Goal: Information Seeking & Learning: Learn about a topic

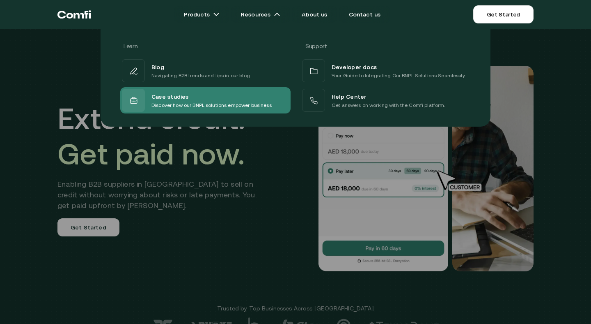
click at [183, 97] on span "Case studies" at bounding box center [170, 96] width 37 height 10
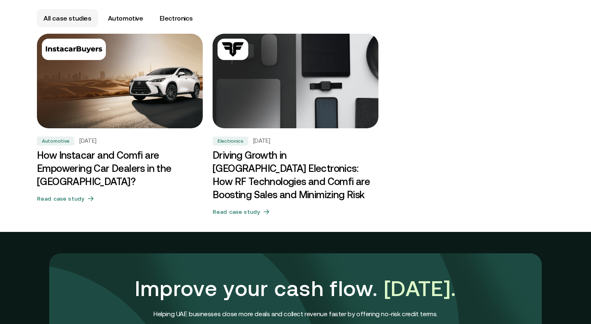
scroll to position [506, 0]
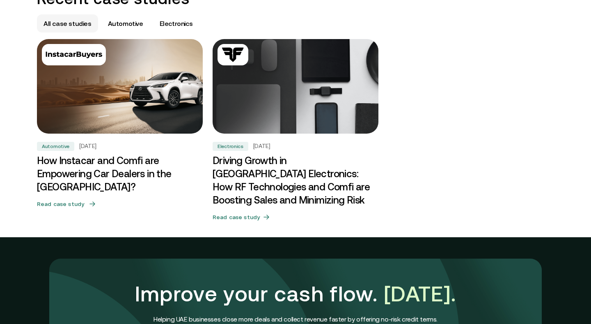
click at [124, 159] on h3 "How Instacar and Comfi are Empowering Car Dealers in the [GEOGRAPHIC_DATA]?" at bounding box center [120, 173] width 166 height 39
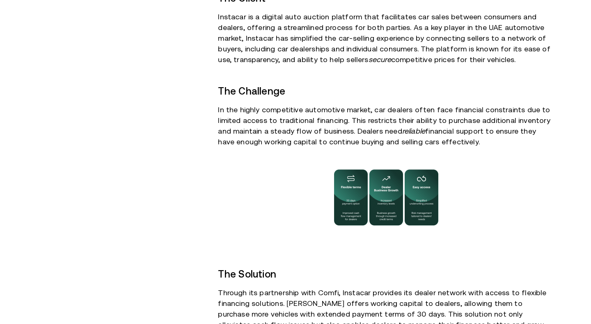
click at [161, 101] on div "$2M Financing solution provided to dealers 30-day Extended payment terms" at bounding box center [121, 320] width 168 height 883
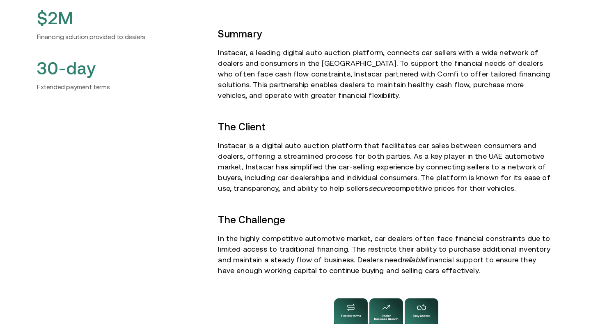
scroll to position [397, 0]
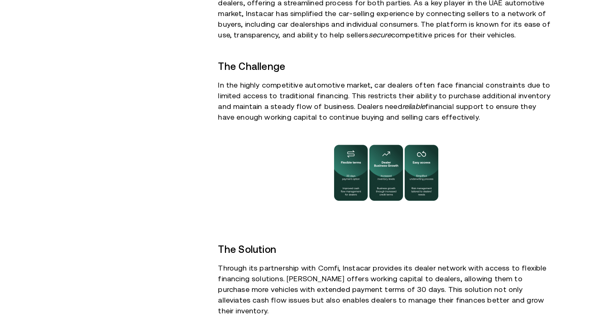
click at [387, 186] on img at bounding box center [386, 173] width 123 height 68
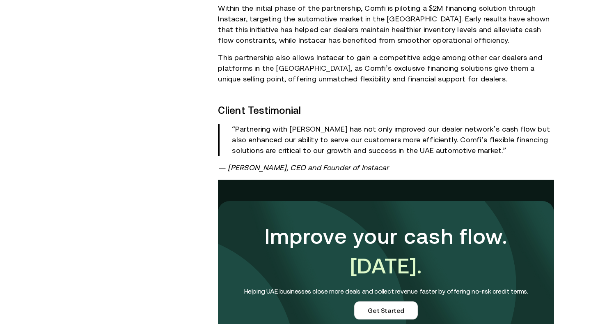
scroll to position [789, 0]
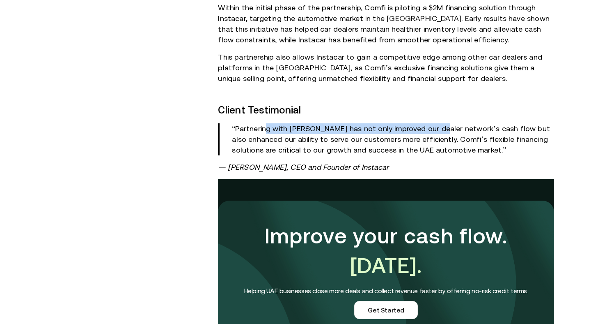
drag, startPoint x: 265, startPoint y: 117, endPoint x: 436, endPoint y: 117, distance: 170.4
click at [436, 123] on p "“Partnering with [PERSON_NAME] has not only improved our dealer network’s cash …" at bounding box center [393, 139] width 322 height 32
click at [395, 127] on p "“Partnering with [PERSON_NAME] has not only improved our dealer network’s cash …" at bounding box center [393, 139] width 322 height 32
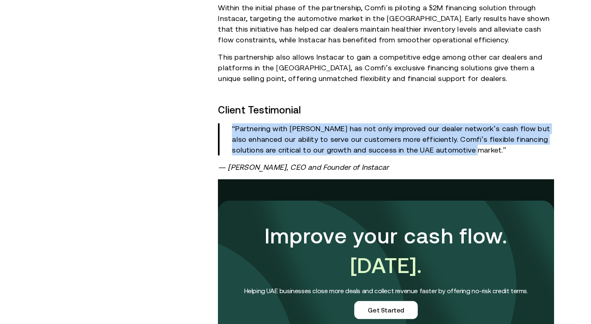
drag, startPoint x: 451, startPoint y: 136, endPoint x: 221, endPoint y: 115, distance: 231.4
click at [221, 123] on blockquote "“Partnering with [PERSON_NAME] has not only improved our dealer network’s cash …" at bounding box center [386, 139] width 336 height 32
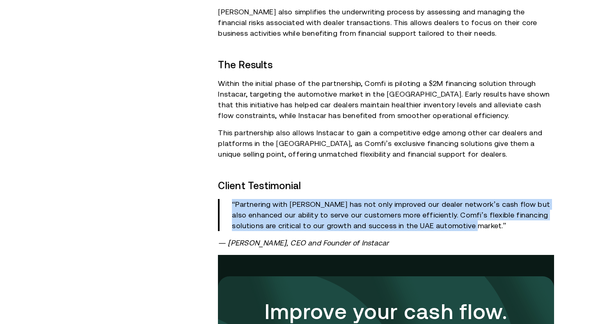
scroll to position [711, 0]
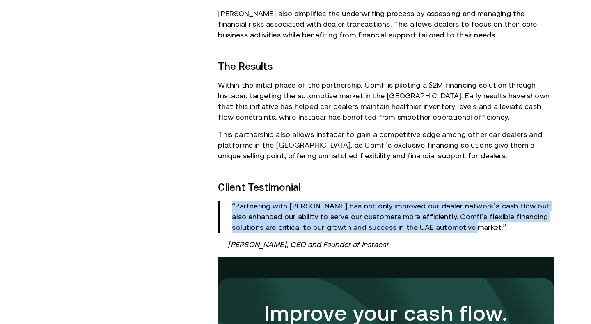
click at [318, 200] on p "“Partnering with [PERSON_NAME] has not only improved our dealer network’s cash …" at bounding box center [393, 216] width 322 height 32
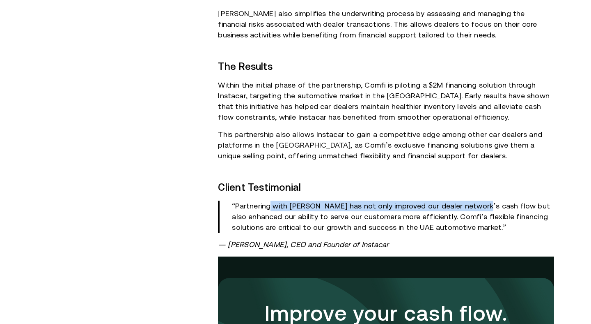
drag, startPoint x: 270, startPoint y: 197, endPoint x: 480, endPoint y: 197, distance: 209.9
click at [479, 200] on p "“Partnering with [PERSON_NAME] has not only improved our dealer network’s cash …" at bounding box center [393, 216] width 322 height 32
click at [397, 200] on p "“Partnering with [PERSON_NAME] has not only improved our dealer network’s cash …" at bounding box center [393, 216] width 322 height 32
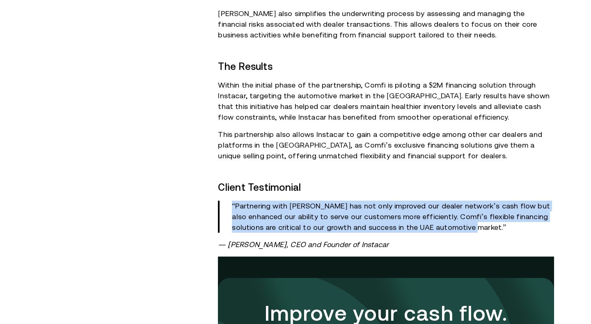
drag, startPoint x: 465, startPoint y: 217, endPoint x: 230, endPoint y: 189, distance: 237.4
click at [230, 200] on blockquote "“Partnering with [PERSON_NAME] has not only improved our dealer network’s cash …" at bounding box center [386, 216] width 336 height 32
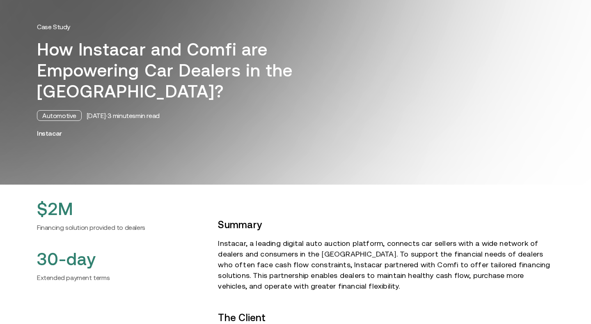
scroll to position [75, 0]
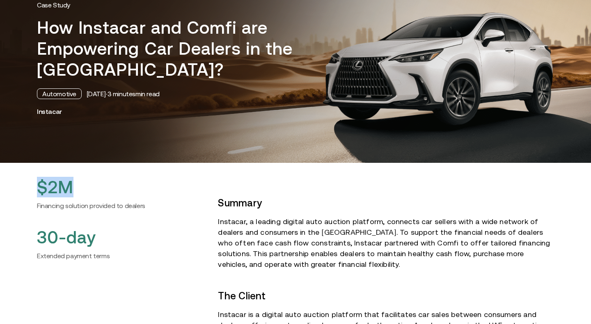
drag, startPoint x: 43, startPoint y: 189, endPoint x: 93, endPoint y: 189, distance: 50.5
click at [93, 189] on h2 "$2M" at bounding box center [121, 187] width 168 height 21
click at [92, 202] on h6 "Financing solution provided to dealers" at bounding box center [121, 205] width 168 height 10
drag, startPoint x: 134, startPoint y: 189, endPoint x: 13, endPoint y: 180, distance: 121.1
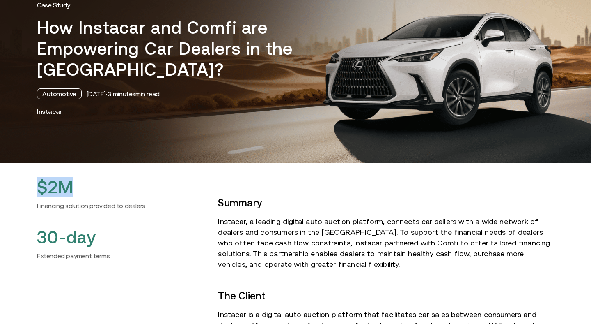
click at [97, 248] on div "30-day Extended payment terms" at bounding box center [121, 244] width 168 height 34
drag, startPoint x: 136, startPoint y: 236, endPoint x: 49, endPoint y: 236, distance: 86.2
click at [49, 236] on h2 "30-day" at bounding box center [121, 237] width 168 height 21
drag, startPoint x: 48, startPoint y: 235, endPoint x: 22, endPoint y: 228, distance: 26.8
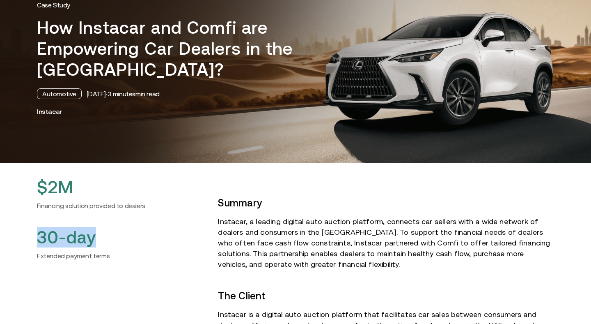
drag, startPoint x: 46, startPoint y: 230, endPoint x: 142, endPoint y: 230, distance: 96.1
click at [92, 230] on h2 "30-day" at bounding box center [121, 237] width 168 height 21
drag, startPoint x: 146, startPoint y: 234, endPoint x: 22, endPoint y: 230, distance: 124.5
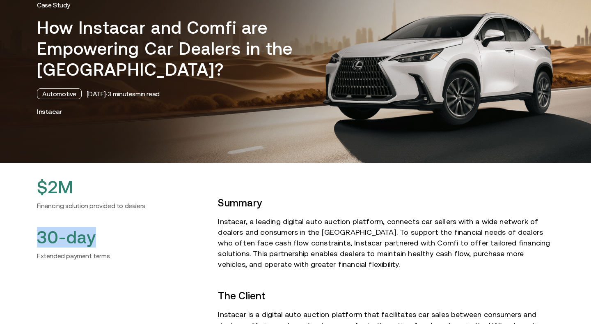
click at [83, 232] on h2 "30-day" at bounding box center [121, 237] width 168 height 21
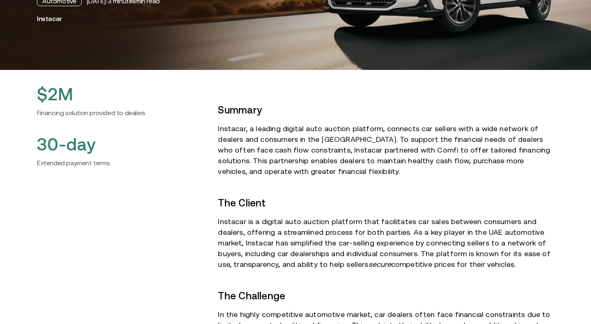
scroll to position [173, 0]
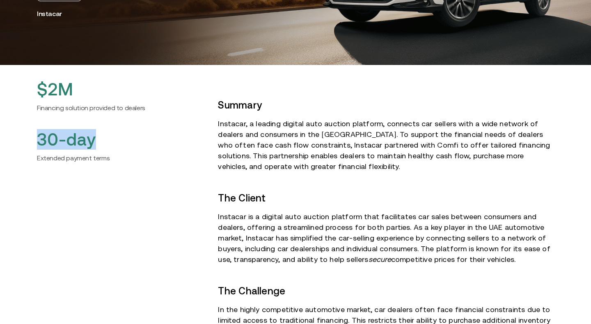
drag, startPoint x: 39, startPoint y: 136, endPoint x: 129, endPoint y: 136, distance: 90.8
click at [129, 136] on h2 "30-day" at bounding box center [121, 139] width 168 height 21
click at [109, 151] on div "30-day Extended payment terms" at bounding box center [121, 146] width 168 height 34
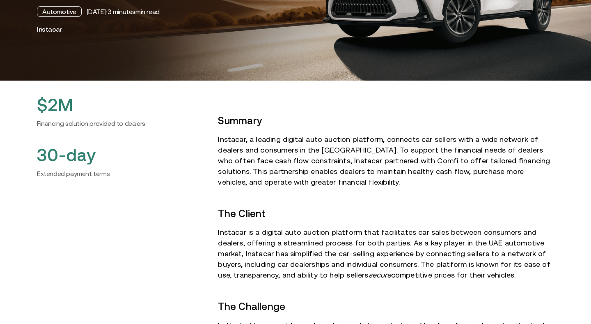
scroll to position [0, 0]
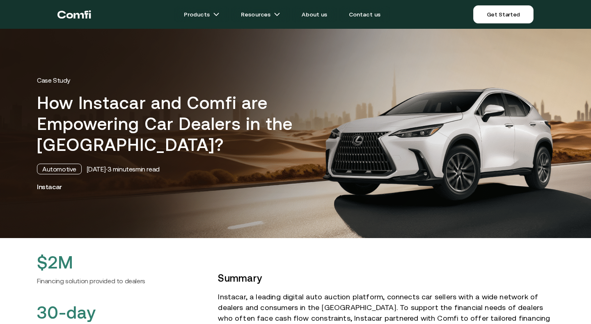
drag, startPoint x: 74, startPoint y: 99, endPoint x: 314, endPoint y: 173, distance: 251.2
click at [314, 173] on div "Case Study How Instacar and Comfi are Empowering Car Dealers in the [GEOGRAPHIC…" at bounding box center [296, 133] width 534 height 115
